Goal: Use online tool/utility: Use online tool/utility

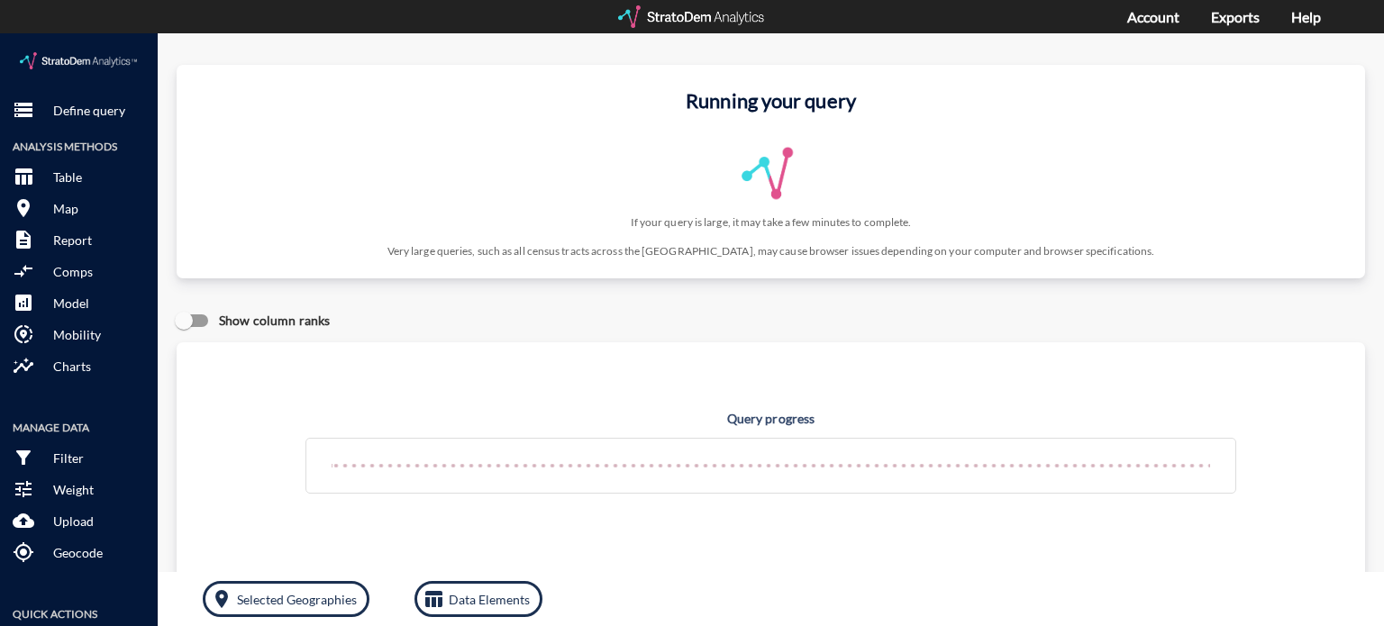
click div "Running your query If your query is large, it may take a few minutes to complet…"
